Goal: Navigation & Orientation: Find specific page/section

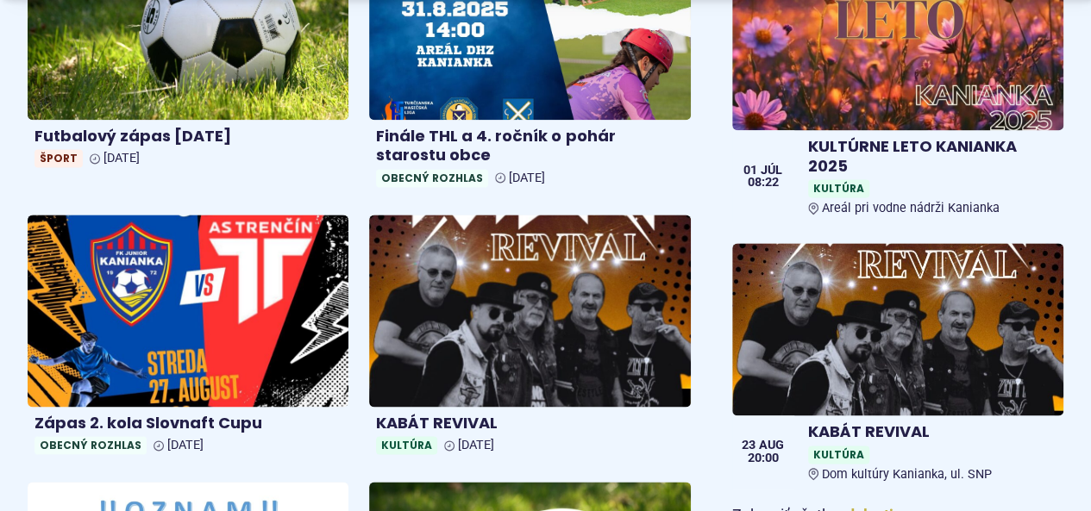
scroll to position [1104, 0]
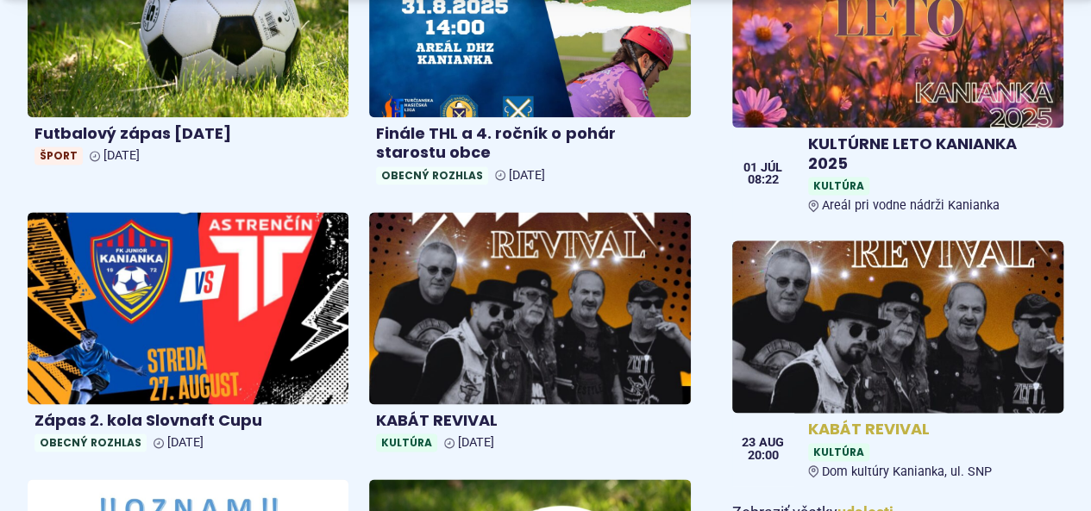
click at [795, 304] on img at bounding box center [897, 327] width 381 height 198
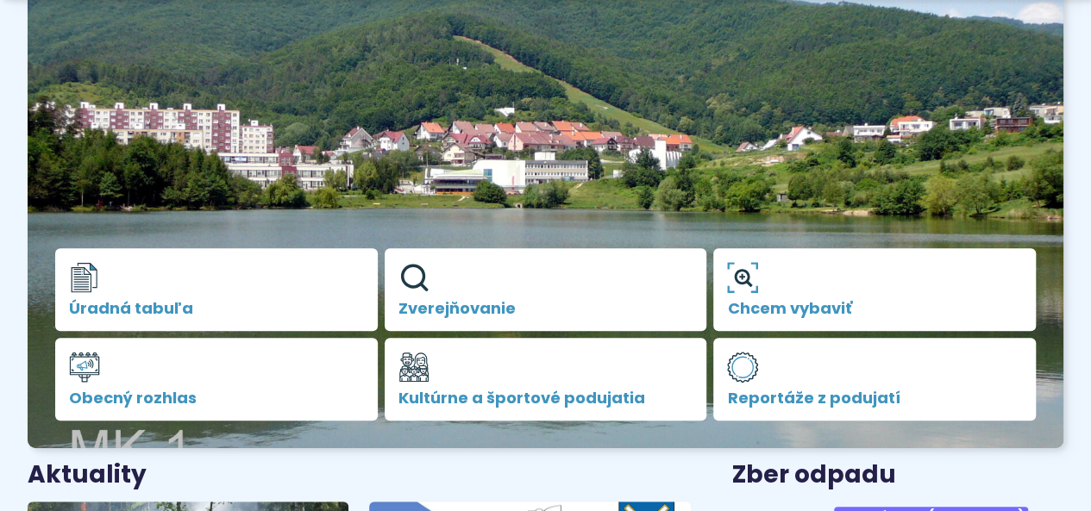
scroll to position [310, 0]
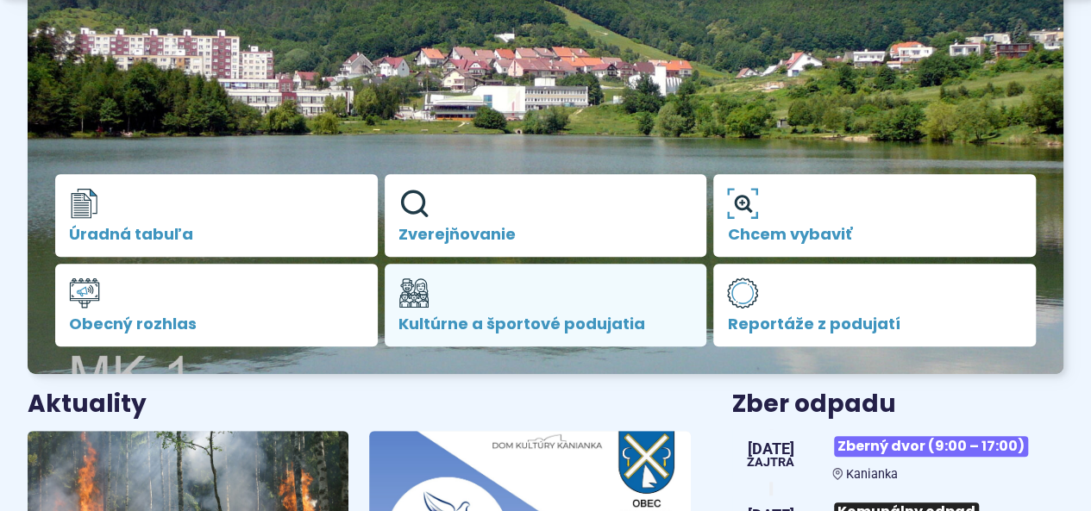
click at [514, 320] on span "Kultúrne a športové podujatia" at bounding box center [545, 324] width 295 height 17
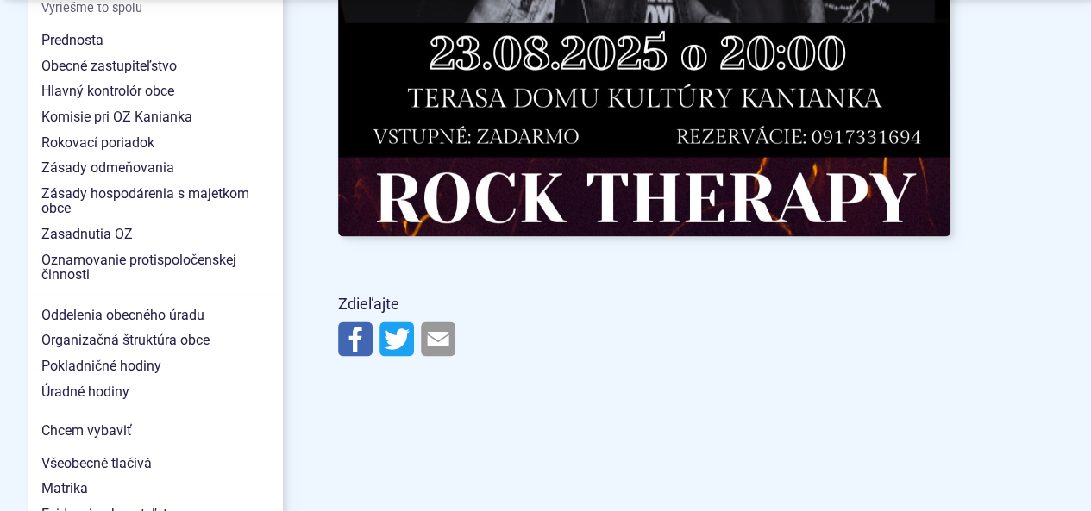
scroll to position [1345, 0]
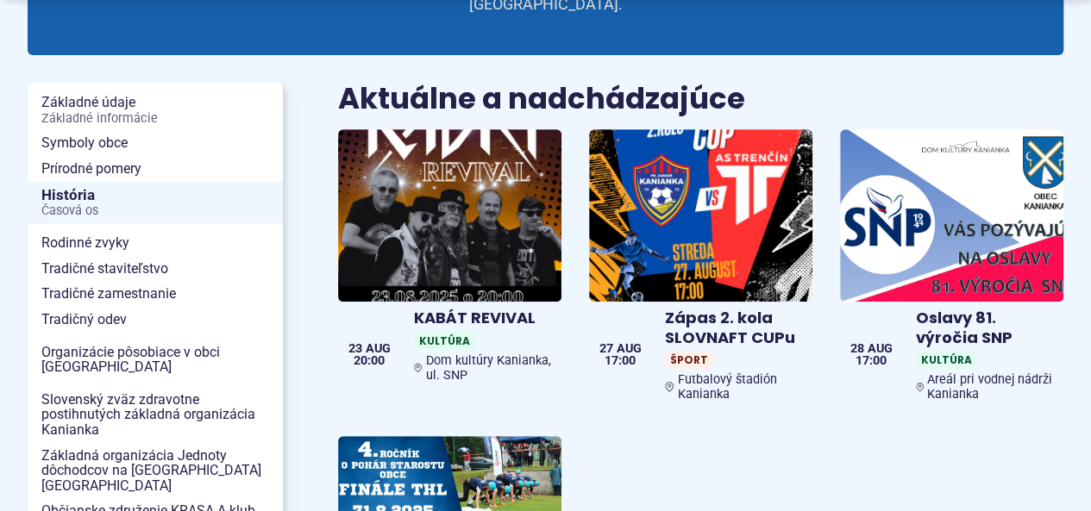
scroll to position [310, 0]
